Goal: Task Accomplishment & Management: Complete application form

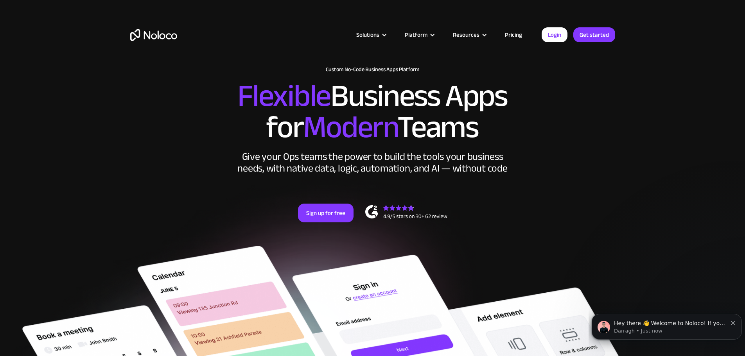
click at [0, 0] on link "Get started" at bounding box center [0, 0] width 0 height 0
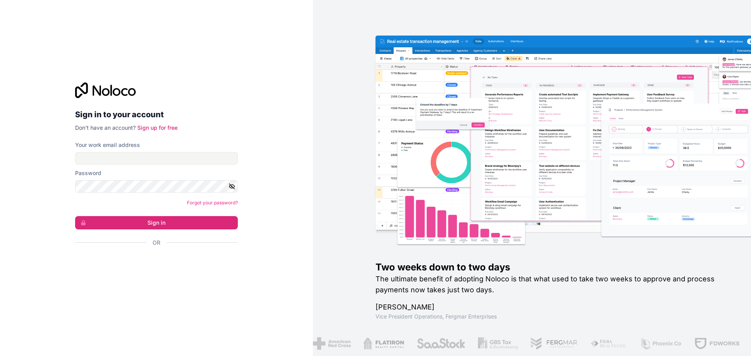
click at [91, 95] on icon at bounding box center [105, 90] width 61 height 16
click at [104, 86] on icon at bounding box center [105, 90] width 61 height 16
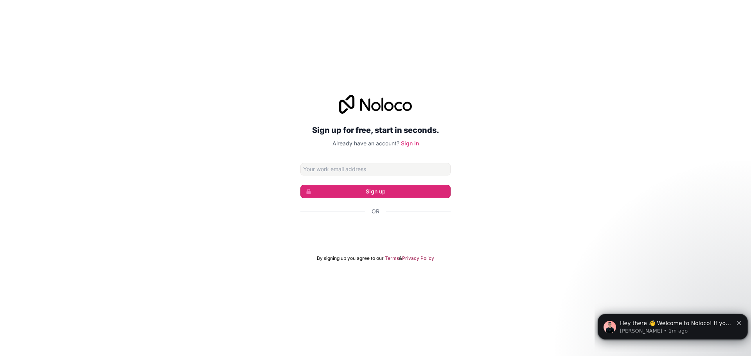
click at [379, 190] on button "Sign up" at bounding box center [375, 191] width 150 height 13
click at [324, 174] on input "Email address" at bounding box center [375, 169] width 150 height 13
type input "marcos.emanuel.olivares@gmail.com"
click at [314, 193] on button "Sign up" at bounding box center [375, 191] width 150 height 13
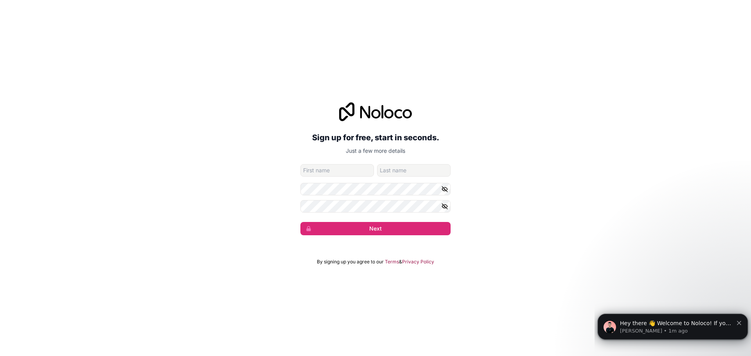
click at [336, 172] on input "given-name" at bounding box center [336, 170] width 73 height 13
type input "Marcos"
type input "Olivares"
click at [446, 188] on icon "button" at bounding box center [444, 189] width 5 height 4
click at [50, 169] on div "Sign up for free, start in seconds. Just a few more details marcos.emanuel.oliv…" at bounding box center [375, 168] width 751 height 155
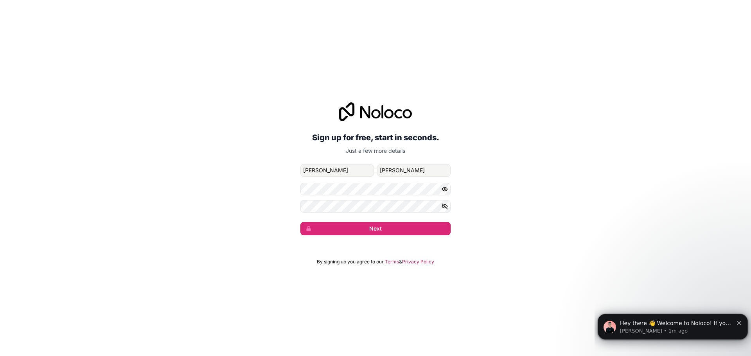
click at [337, 226] on button "Next" at bounding box center [375, 228] width 150 height 13
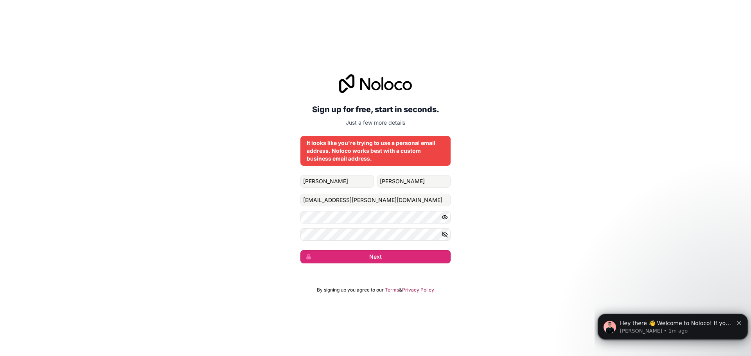
click at [382, 257] on button "Next" at bounding box center [375, 256] width 150 height 13
click at [359, 147] on div "It looks like you're trying to use a personal email address. Noloco works best …" at bounding box center [375, 150] width 138 height 23
click at [395, 121] on p "Just a few more details" at bounding box center [375, 123] width 150 height 8
click at [393, 260] on button "Next" at bounding box center [375, 256] width 150 height 13
click at [376, 256] on button "Next" at bounding box center [375, 256] width 150 height 13
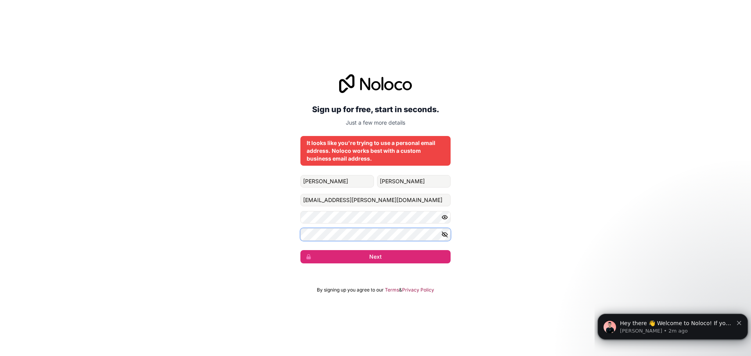
click at [287, 235] on div "Sign up for free, start in seconds. Just a few more details It looks like you'r…" at bounding box center [375, 168] width 751 height 211
click at [447, 216] on icon "button" at bounding box center [444, 217] width 7 height 7
click at [445, 217] on icon "button" at bounding box center [444, 217] width 5 height 5
click at [444, 233] on icon "button" at bounding box center [444, 234] width 7 height 7
click at [386, 254] on button "Next" at bounding box center [375, 256] width 150 height 13
